Goal: Task Accomplishment & Management: Manage account settings

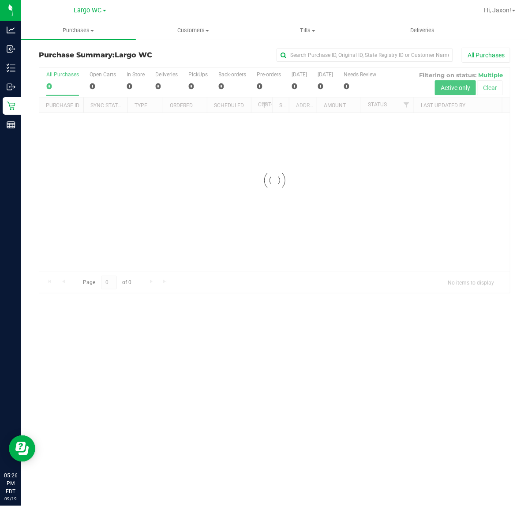
click at [106, 118] on div at bounding box center [274, 180] width 470 height 225
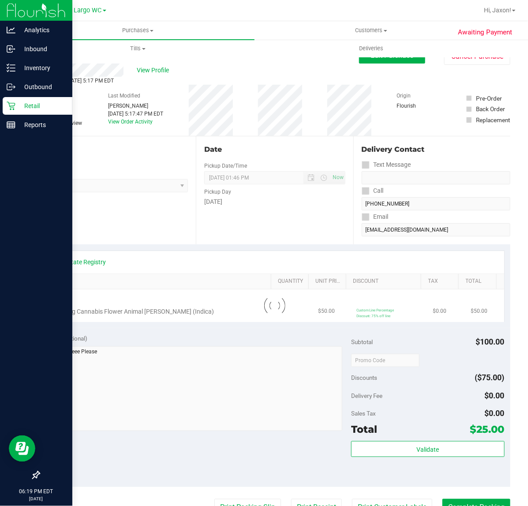
click at [11, 104] on icon at bounding box center [11, 105] width 9 height 9
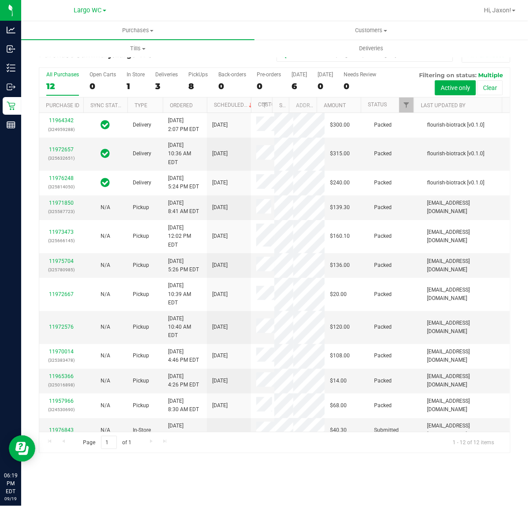
click at [128, 79] on label "In Store 1" at bounding box center [136, 83] width 18 height 24
click at [0, 0] on input "In Store 1" at bounding box center [0, 0] width 0 height 0
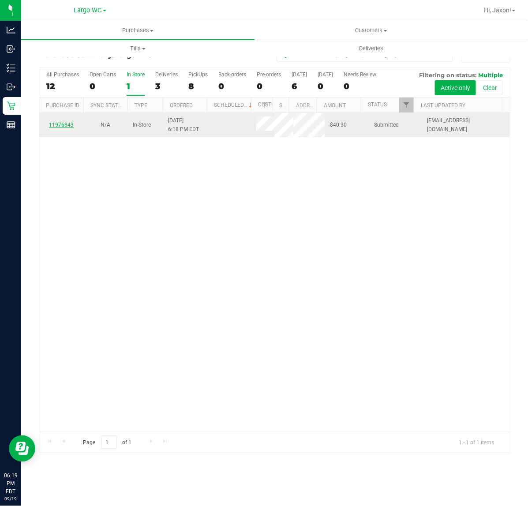
click at [64, 128] on link "11976843" at bounding box center [61, 125] width 25 height 6
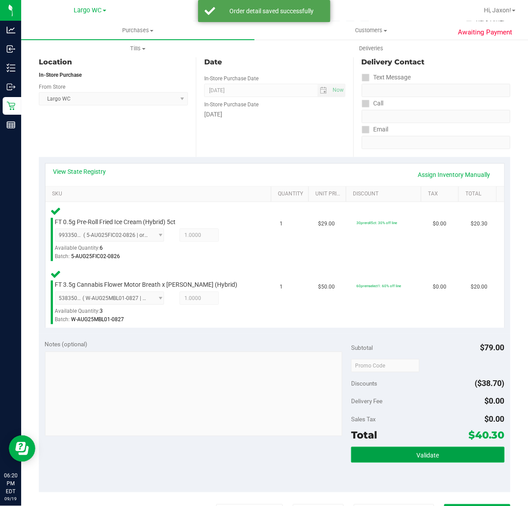
click at [381, 450] on button "Validate" at bounding box center [427, 455] width 153 height 16
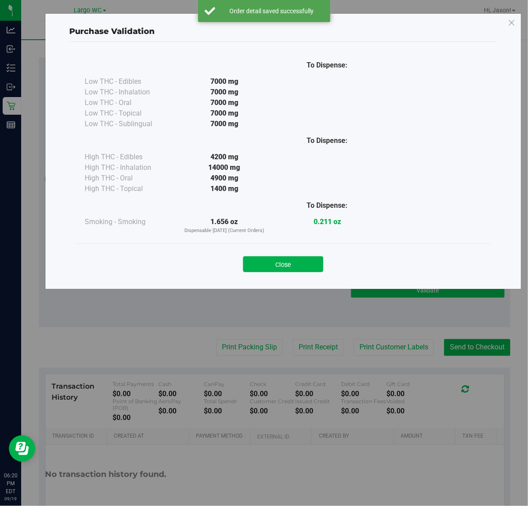
scroll to position [245, 0]
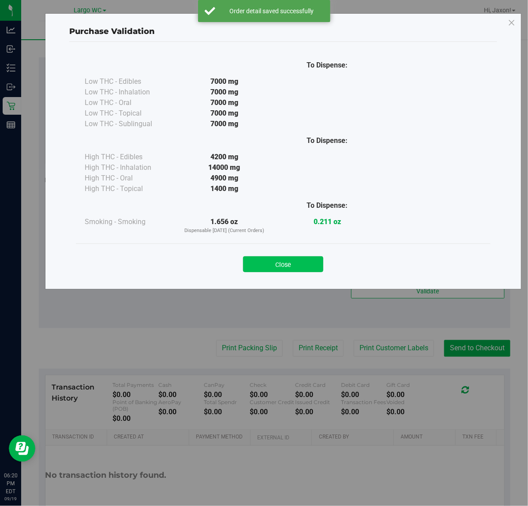
click at [285, 268] on button "Close" at bounding box center [283, 264] width 80 height 16
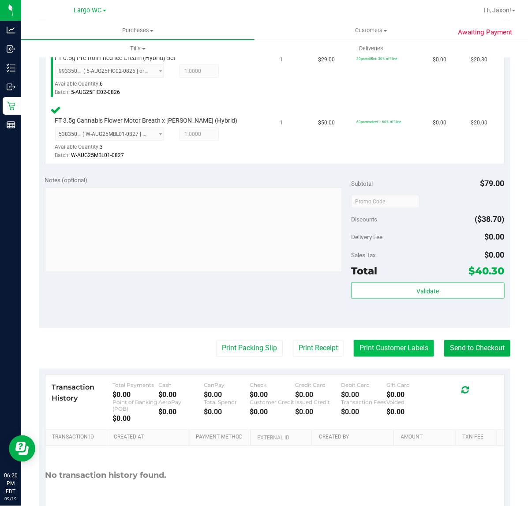
click at [391, 348] on button "Print Customer Labels" at bounding box center [394, 348] width 80 height 17
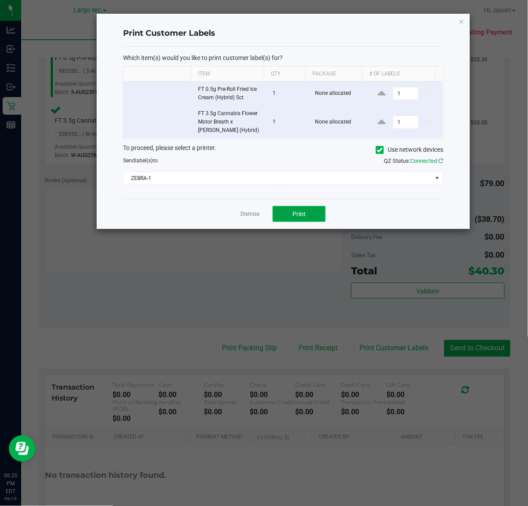
click at [309, 214] on button "Print" at bounding box center [298, 214] width 53 height 16
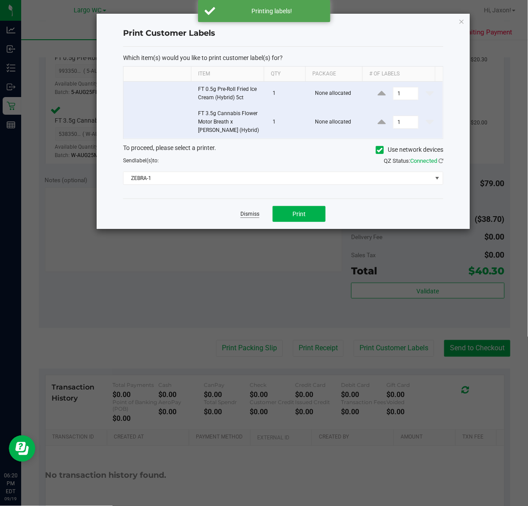
click at [245, 217] on link "Dismiss" at bounding box center [249, 213] width 19 height 7
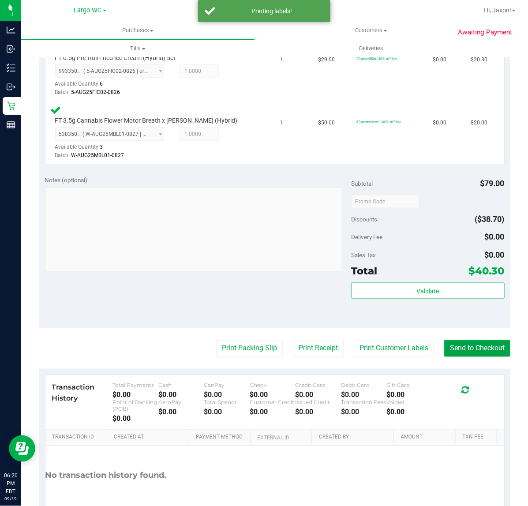
click at [460, 347] on button "Send to Checkout" at bounding box center [477, 348] width 66 height 17
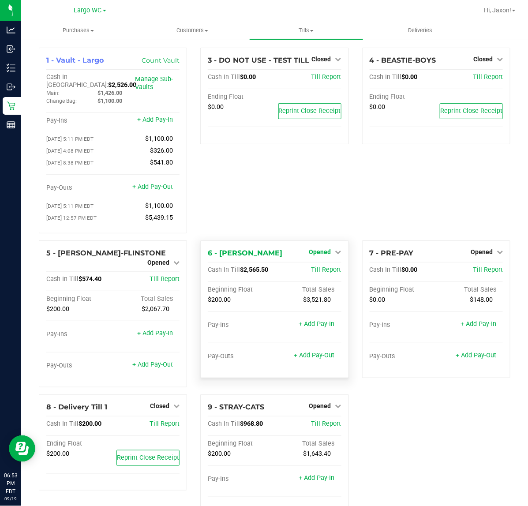
click at [309, 248] on span "Opened" at bounding box center [320, 251] width 22 height 7
click at [313, 268] on link "Close Till" at bounding box center [321, 269] width 24 height 7
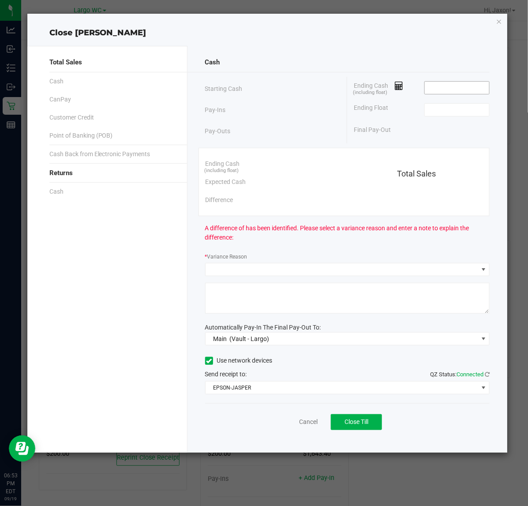
click at [469, 85] on input at bounding box center [457, 88] width 65 height 12
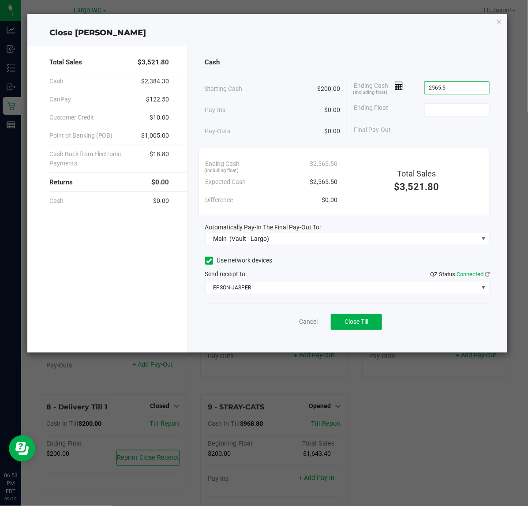
type input "$2,565.50"
click at [368, 323] on span "Close Till" at bounding box center [356, 321] width 24 height 7
type input "$200.00"
click at [286, 324] on link "Dismiss" at bounding box center [288, 321] width 21 height 9
